Goal: Transaction & Acquisition: Purchase product/service

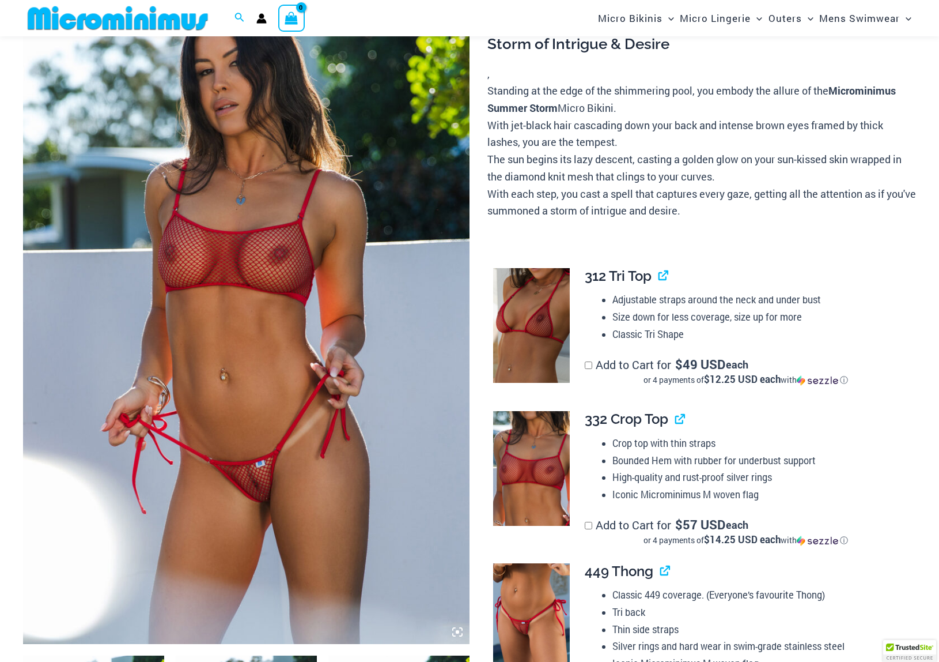
scroll to position [158, 0]
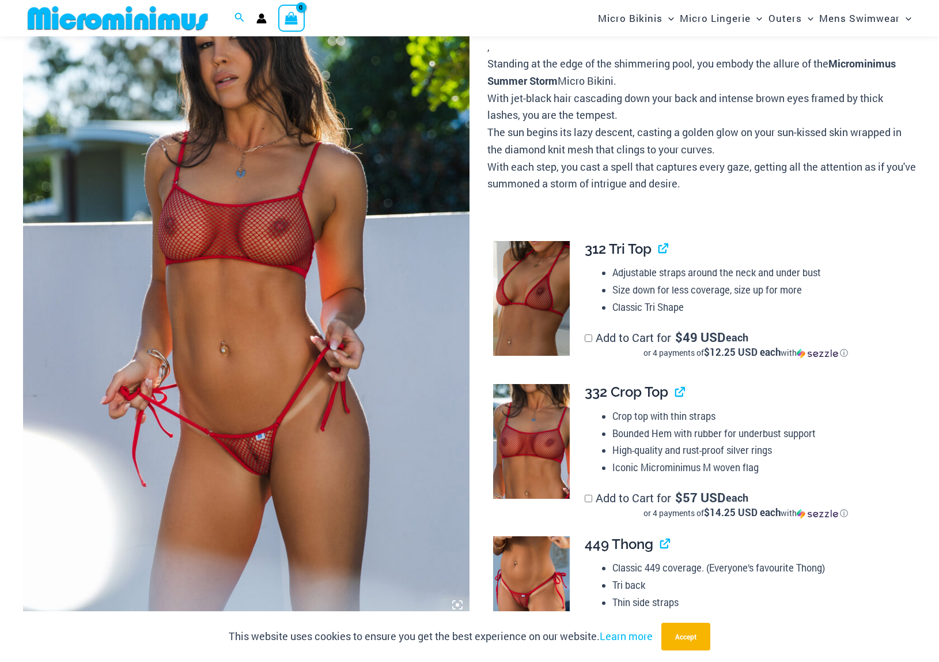
click at [428, 334] on img at bounding box center [246, 281] width 447 height 670
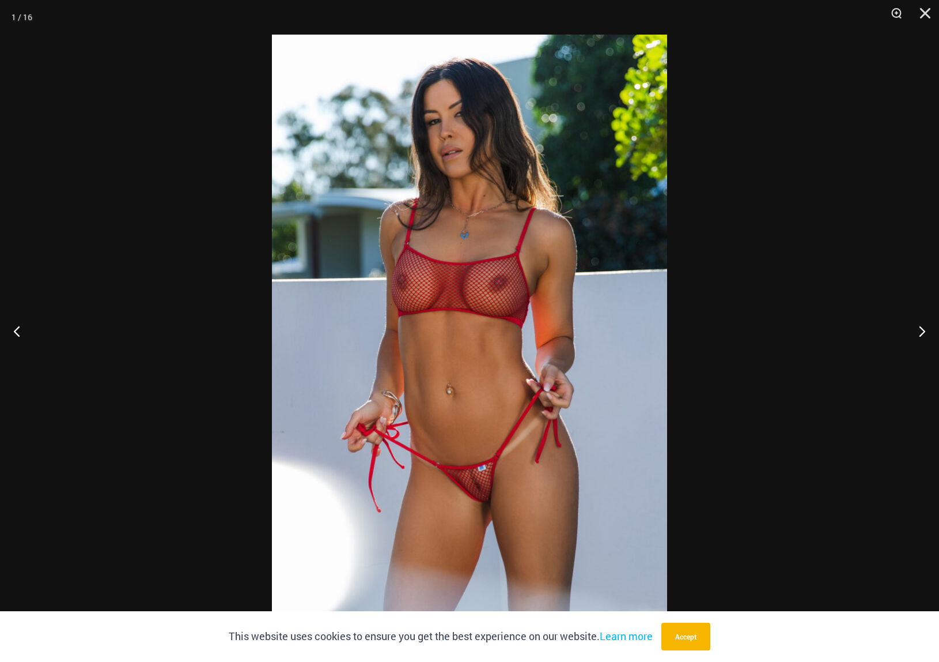
click at [688, 638] on button "Accept" at bounding box center [686, 636] width 49 height 28
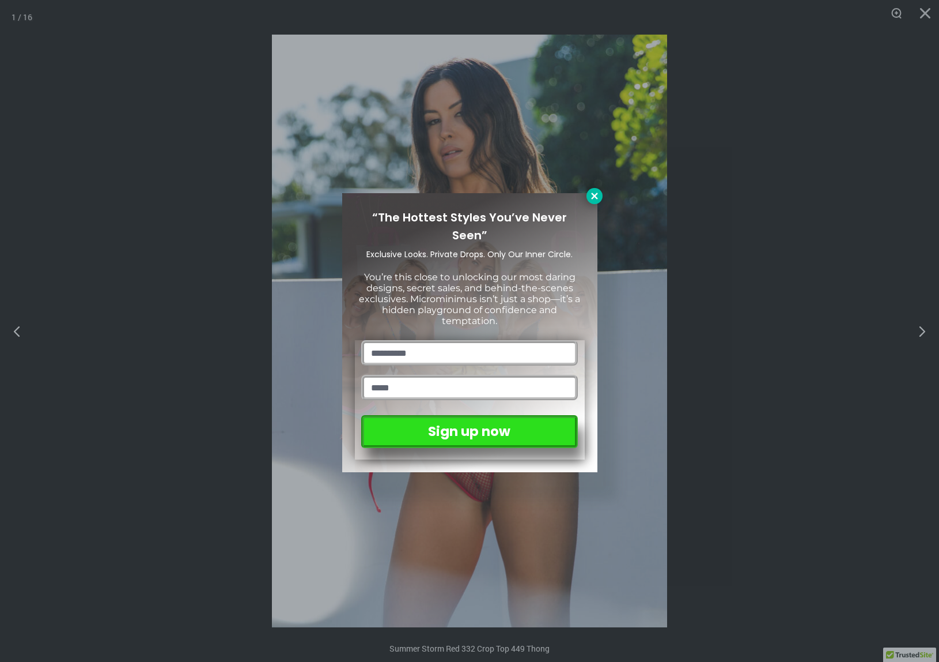
click at [591, 193] on icon at bounding box center [595, 196] width 10 height 10
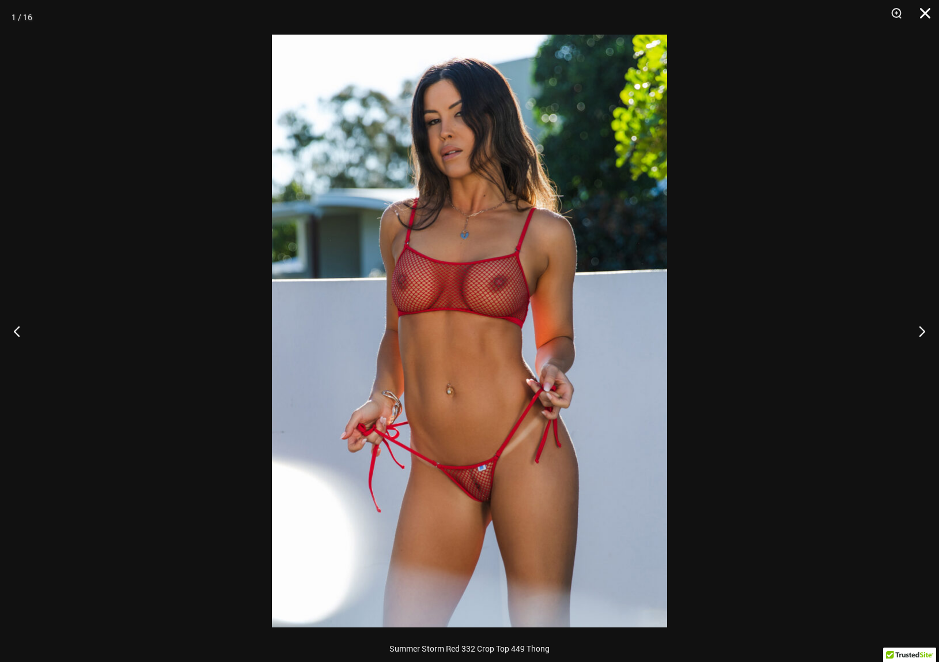
click at [926, 12] on button "Close" at bounding box center [921, 17] width 29 height 35
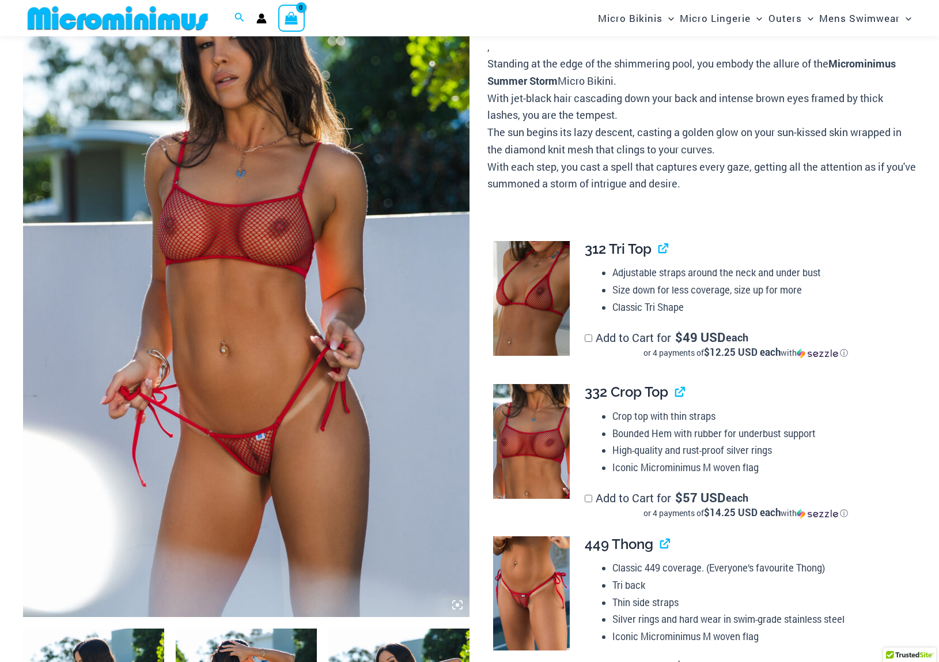
click at [531, 301] on img at bounding box center [531, 298] width 77 height 115
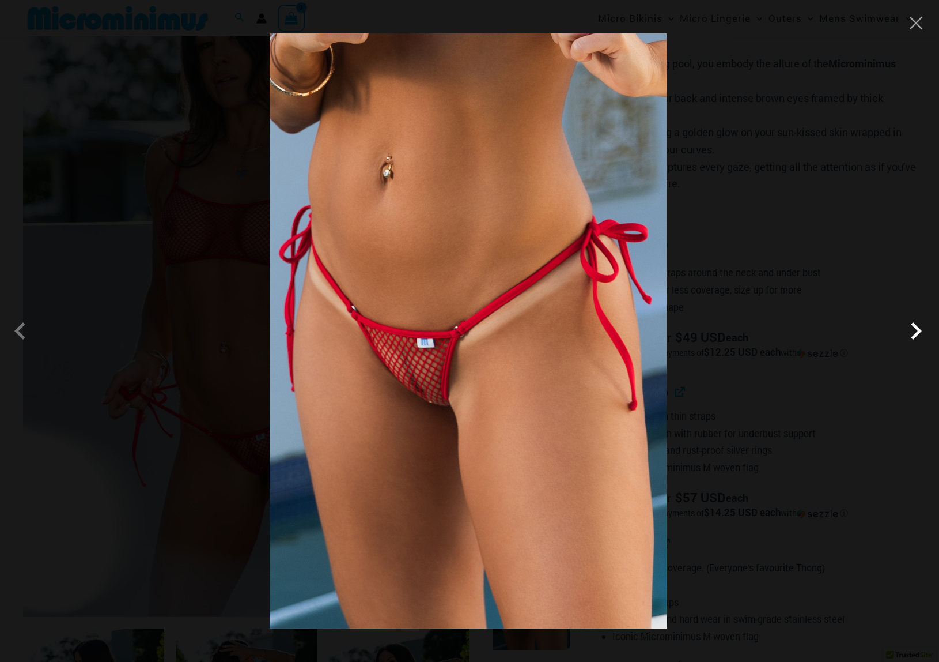
click at [919, 333] on span at bounding box center [916, 331] width 35 height 35
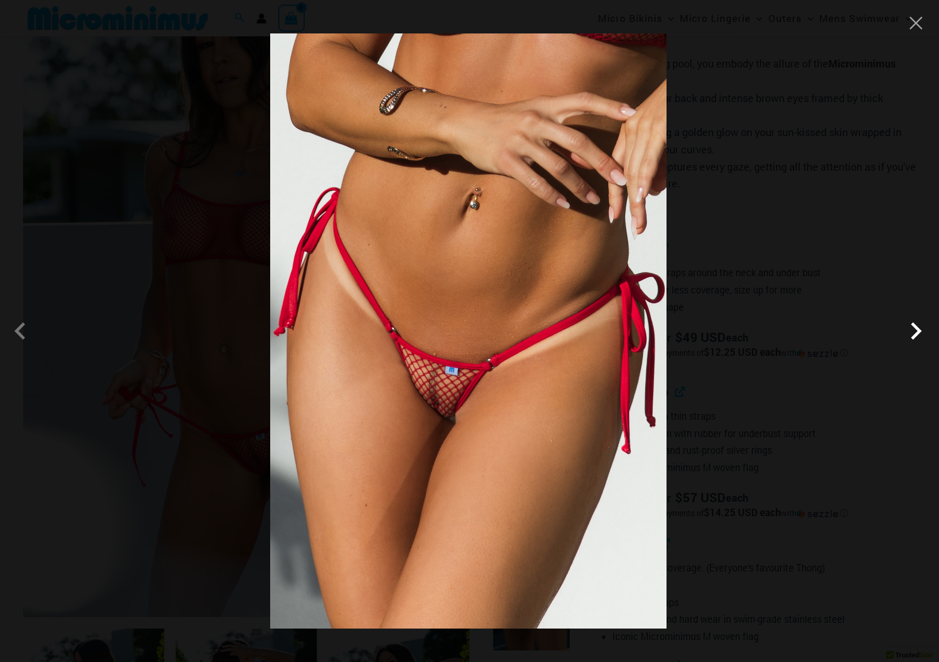
click at [916, 330] on span at bounding box center [916, 331] width 35 height 35
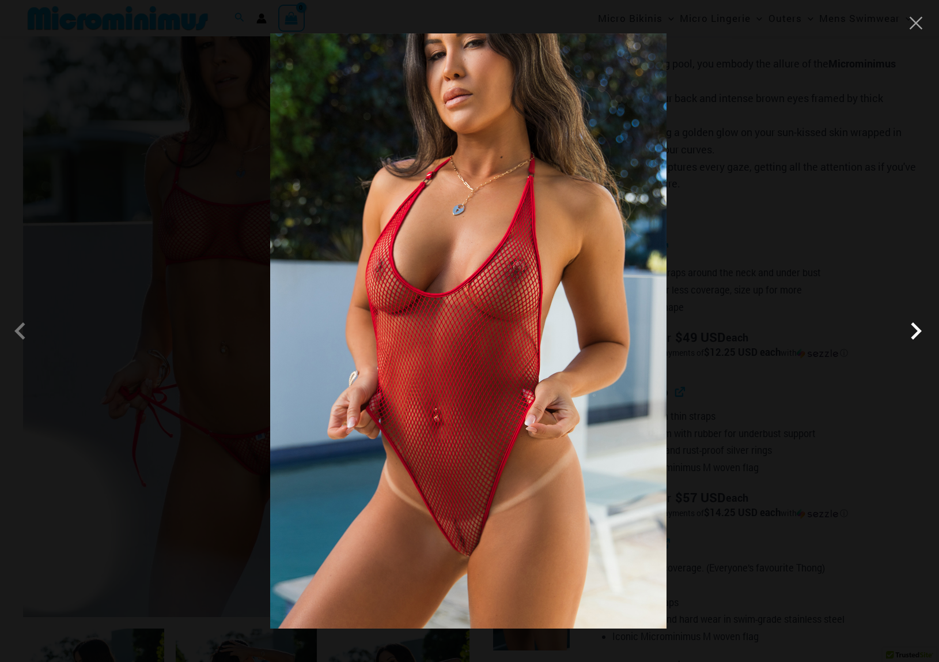
click at [913, 333] on span at bounding box center [916, 331] width 35 height 35
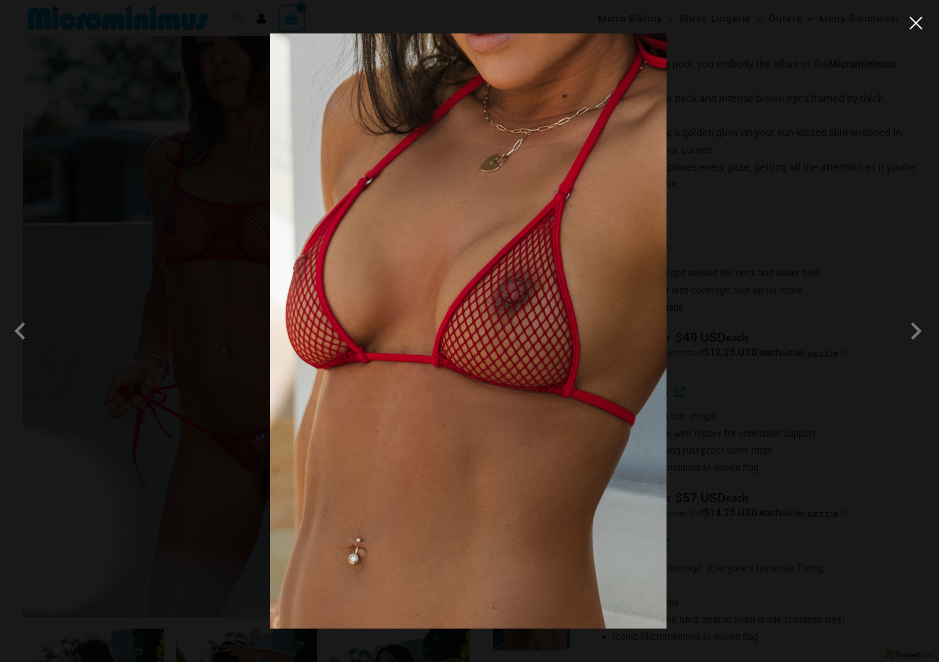
click at [919, 26] on button "Close" at bounding box center [916, 22] width 17 height 17
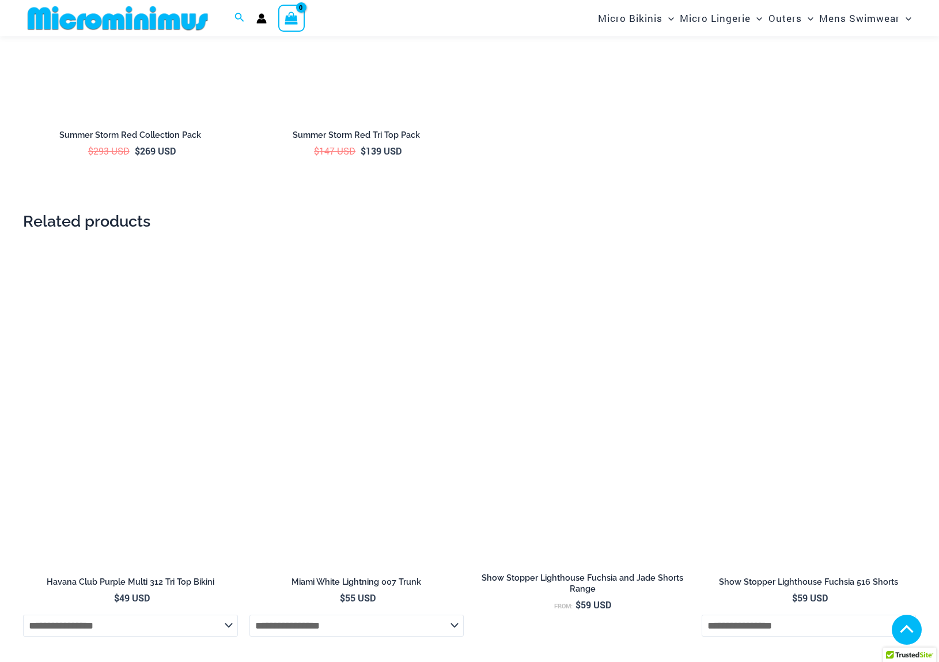
scroll to position [2145, 0]
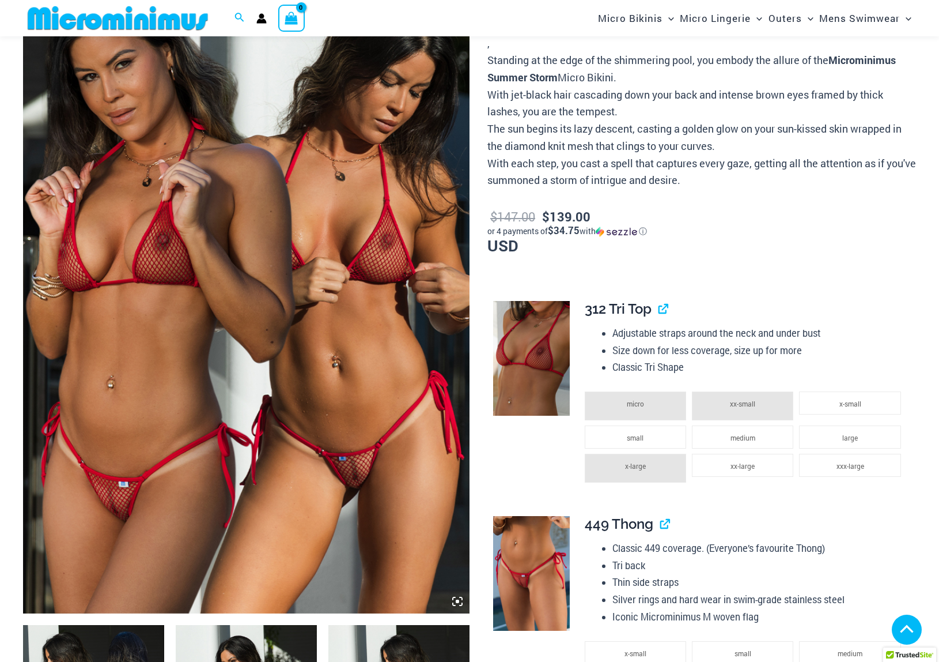
scroll to position [179, 0]
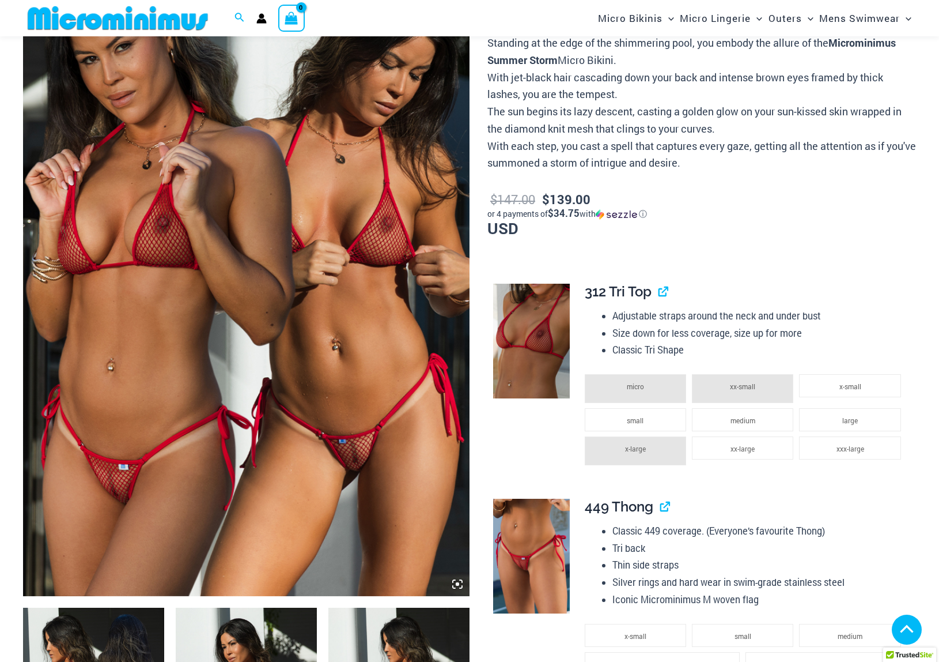
click at [354, 400] on img at bounding box center [246, 261] width 447 height 670
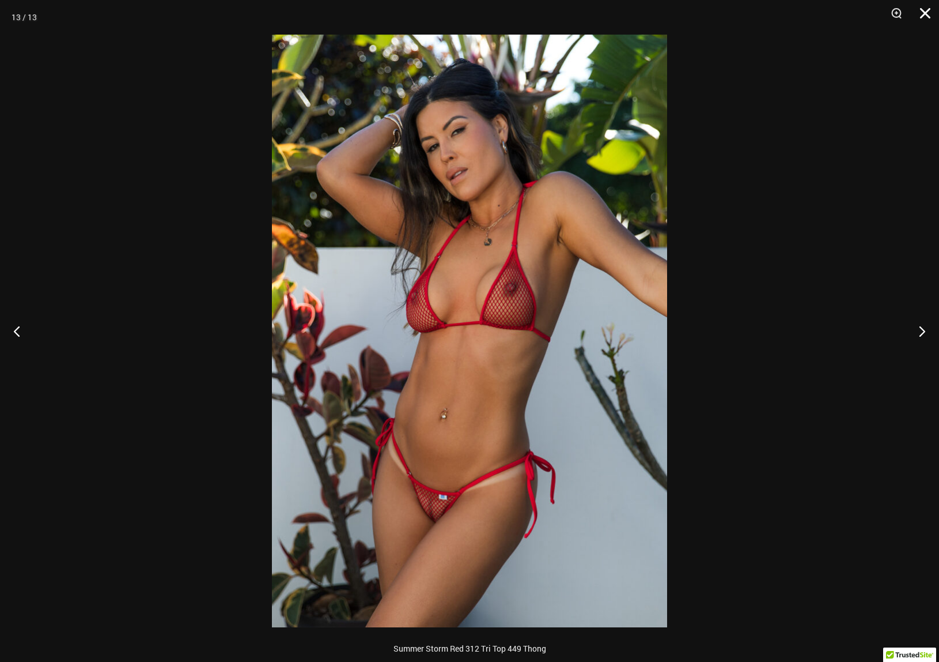
click at [930, 14] on button "Close" at bounding box center [921, 17] width 29 height 35
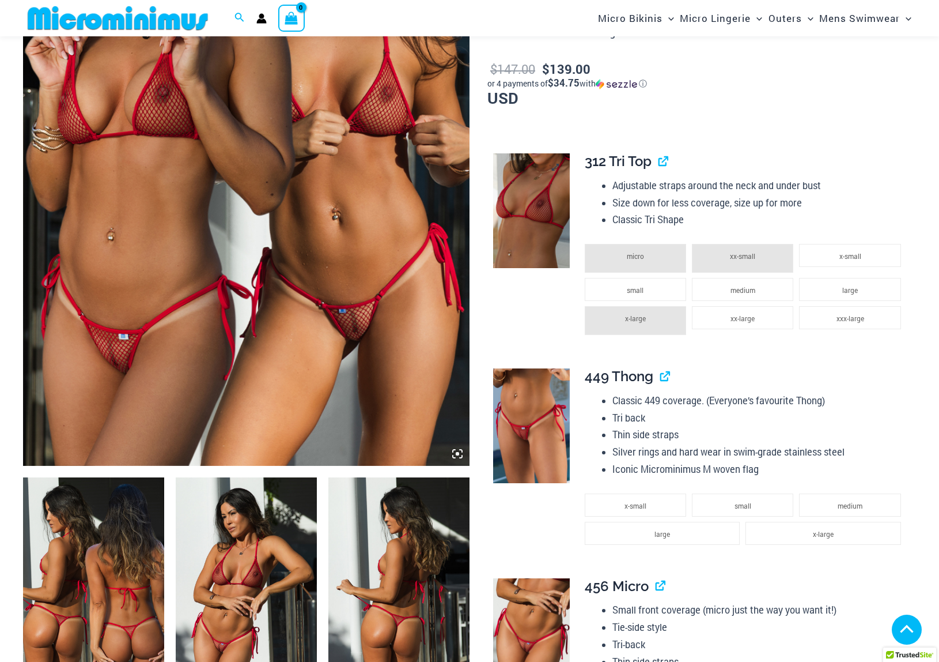
scroll to position [312, 0]
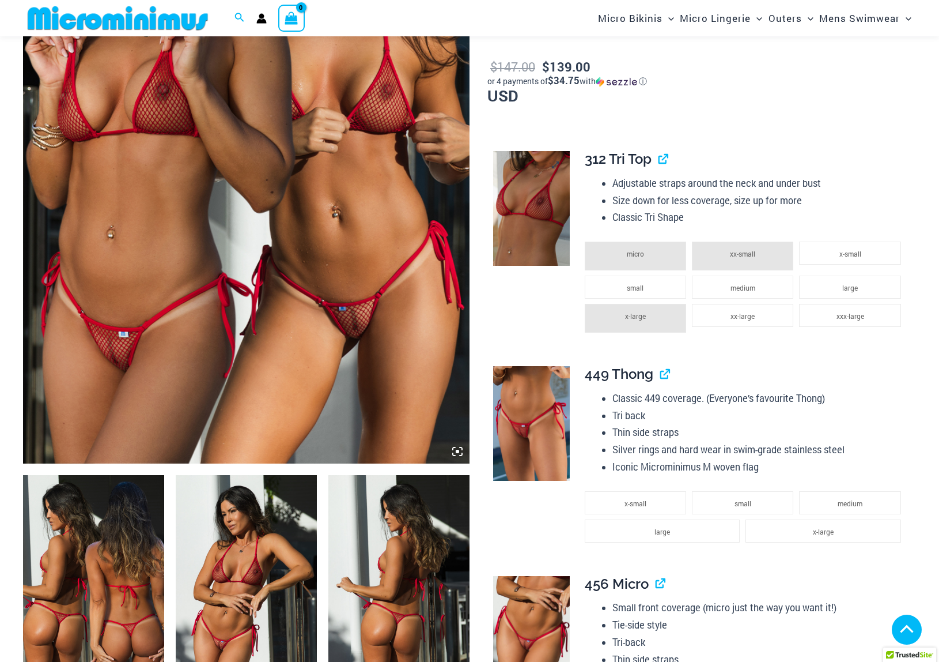
click at [517, 222] on img at bounding box center [531, 208] width 77 height 115
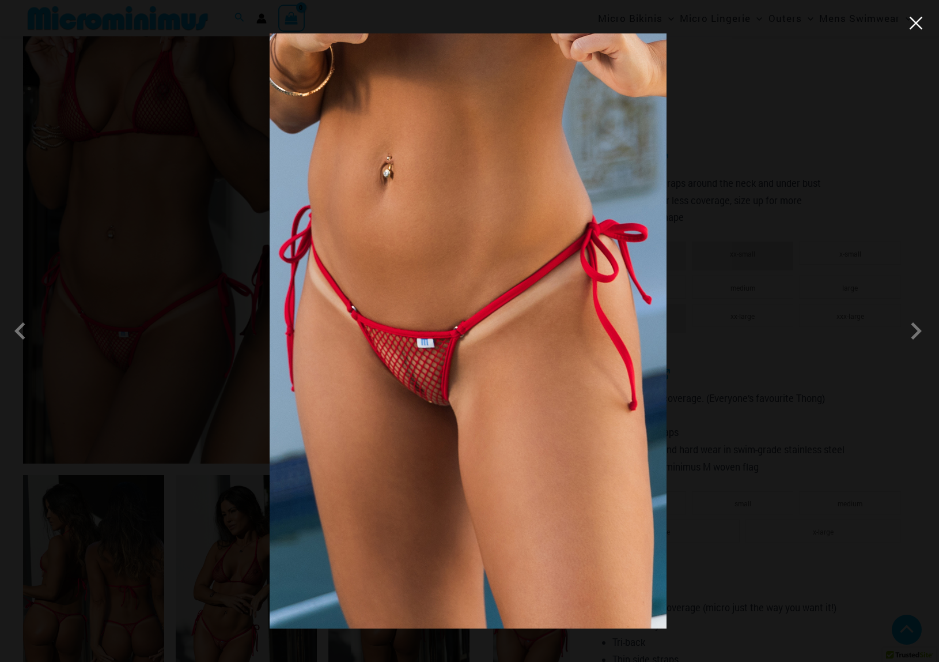
click at [919, 25] on button "Close" at bounding box center [916, 22] width 17 height 17
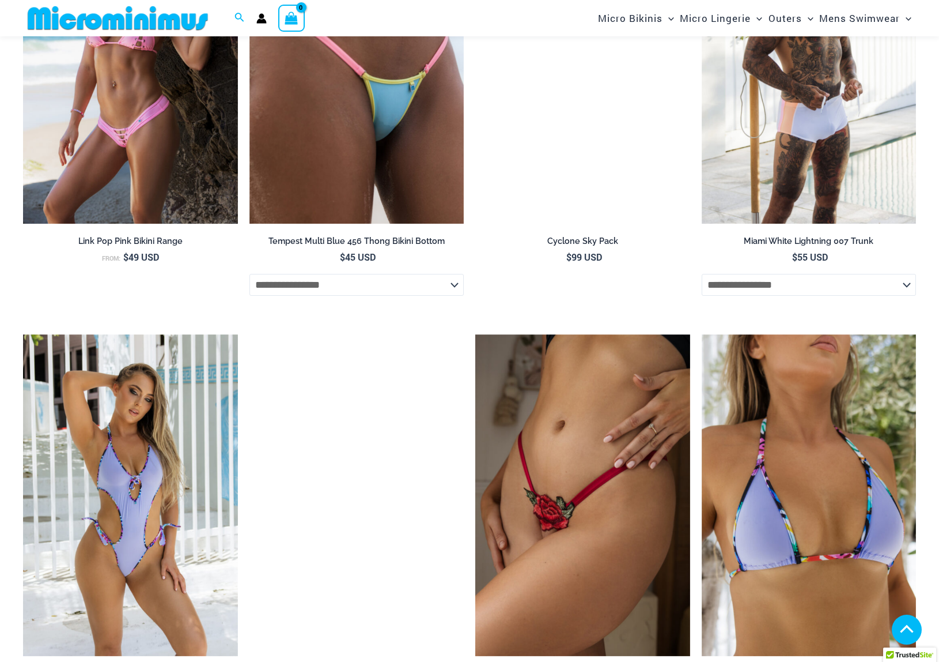
scroll to position [2309, 0]
